Goal: Transaction & Acquisition: Purchase product/service

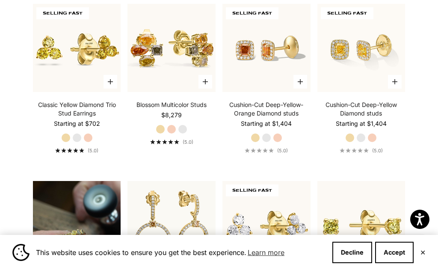
scroll to position [517, 0]
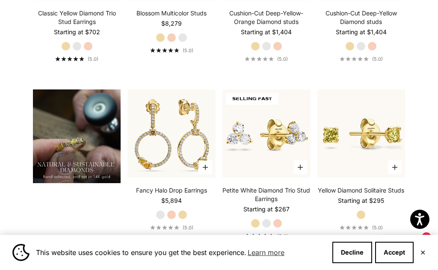
click at [181, 165] on img at bounding box center [171, 133] width 97 height 97
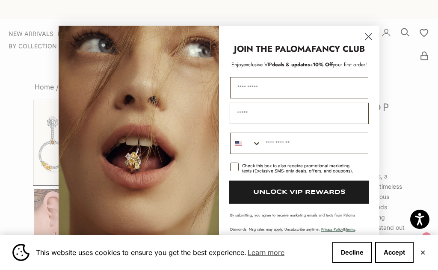
click at [372, 40] on circle "Close dialog" at bounding box center [368, 36] width 14 height 14
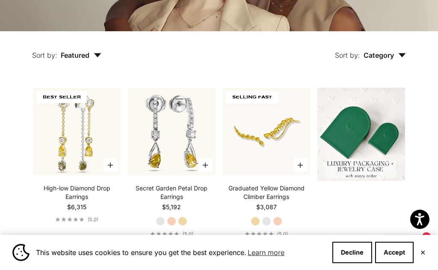
scroll to position [165, 0]
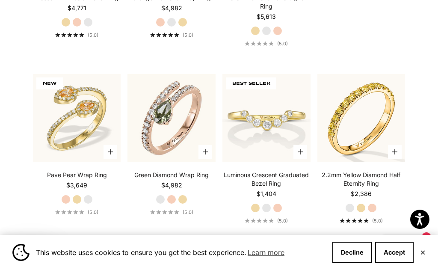
scroll to position [370, 0]
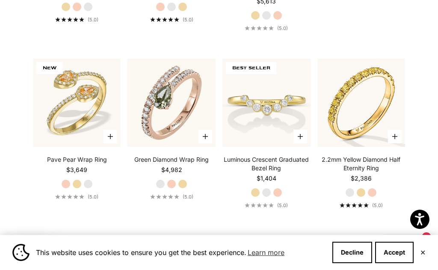
click at [400, 269] on div "This website uses cookies to ensure you get the best experience. Learn more Dec…" at bounding box center [219, 252] width 438 height 35
click at [375, 197] on label "Rose Gold" at bounding box center [371, 192] width 9 height 9
click at [364, 197] on label "Yellow Gold" at bounding box center [360, 192] width 9 height 9
click at [352, 197] on label "White Gold" at bounding box center [349, 192] width 9 height 9
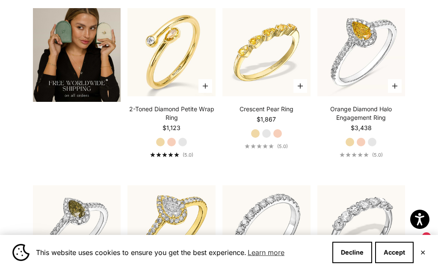
scroll to position [1297, 0]
